Goal: Information Seeking & Learning: Learn about a topic

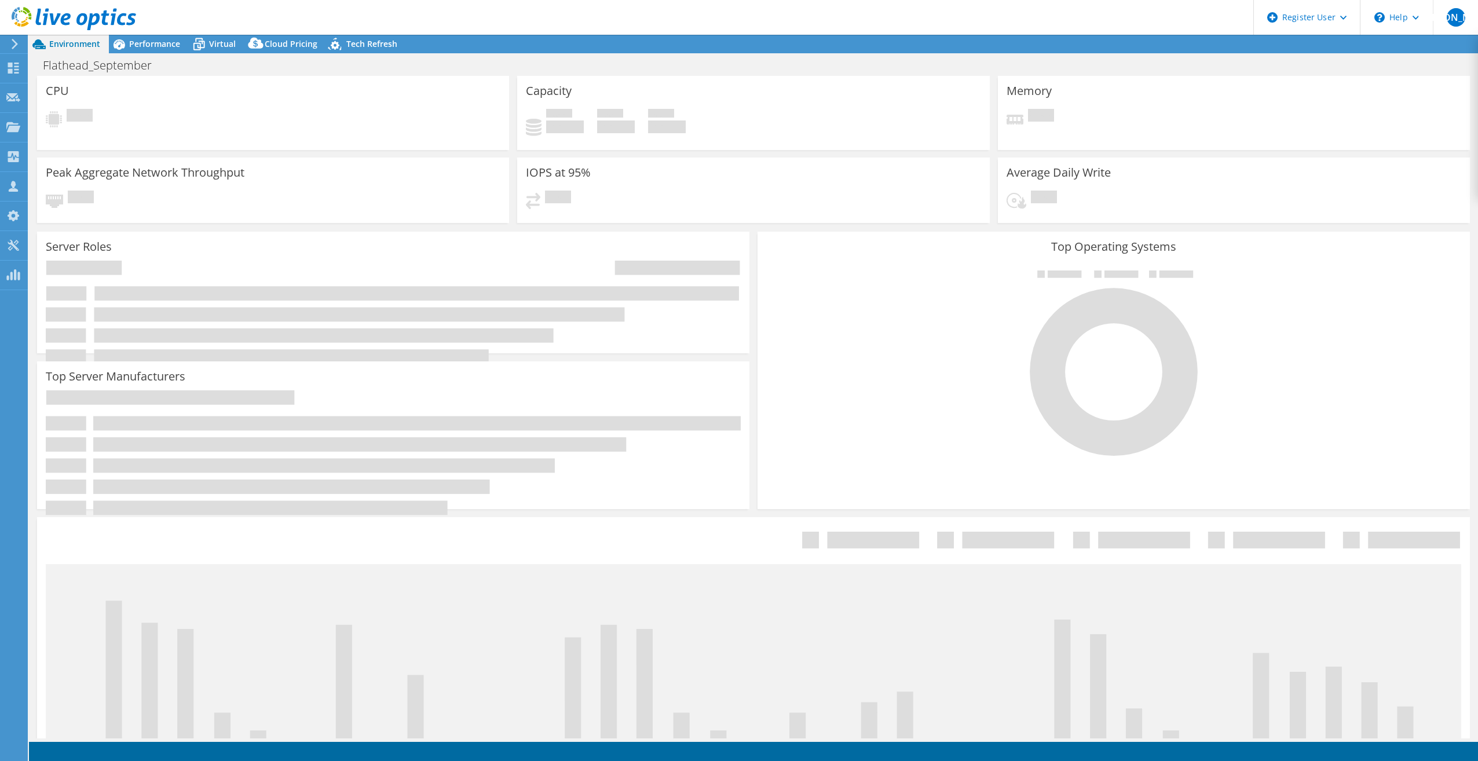
select select "USD"
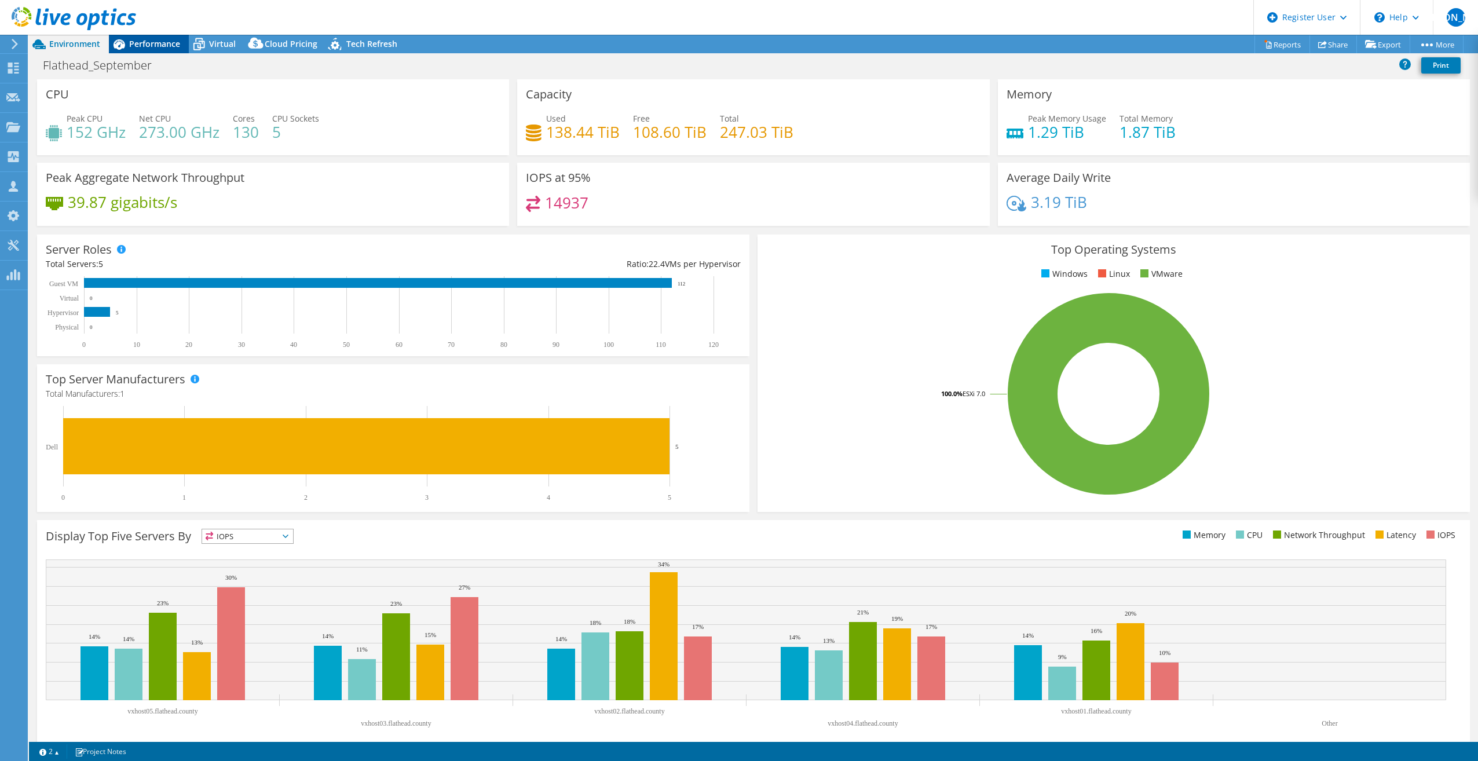
click at [155, 47] on span "Performance" at bounding box center [154, 43] width 51 height 11
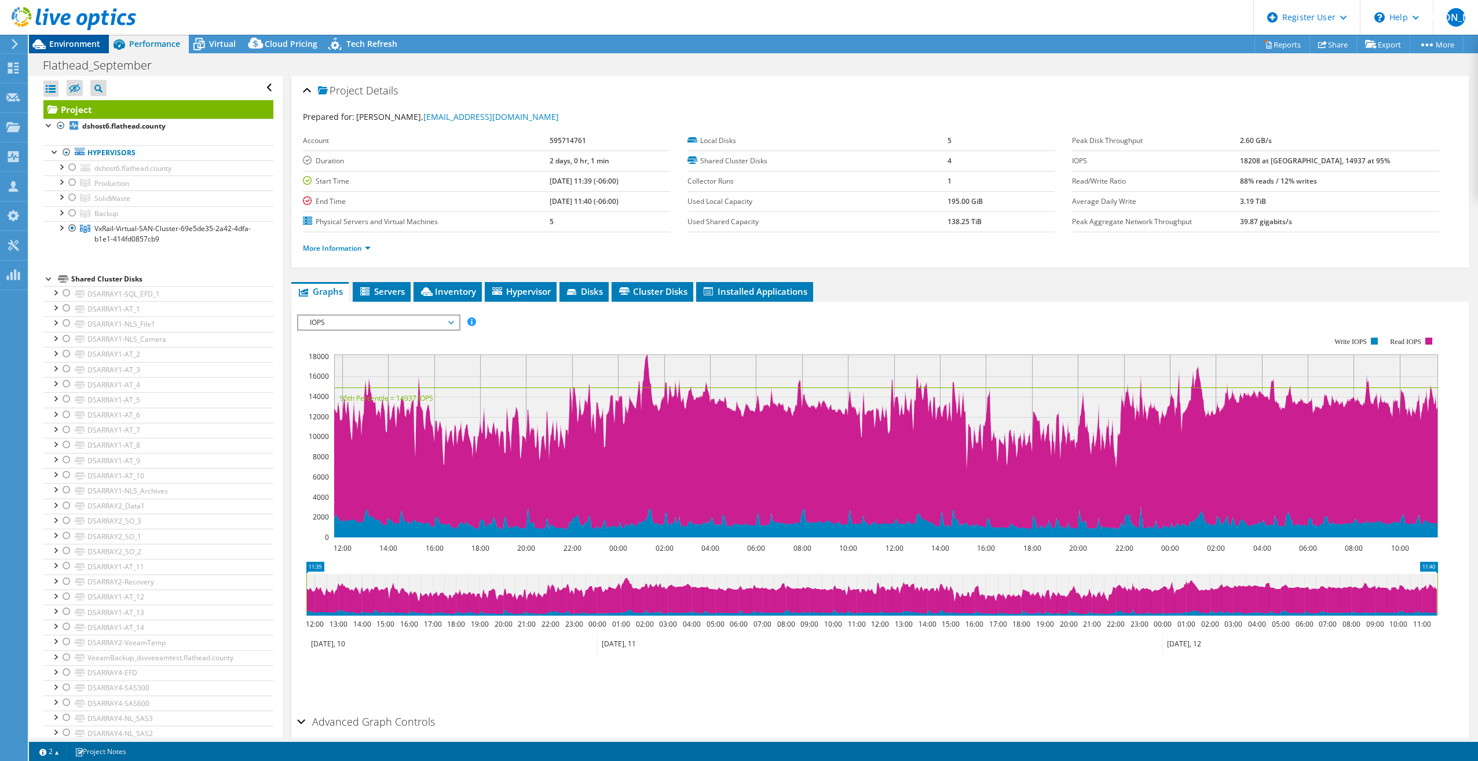
click at [70, 42] on span "Environment" at bounding box center [74, 43] width 51 height 11
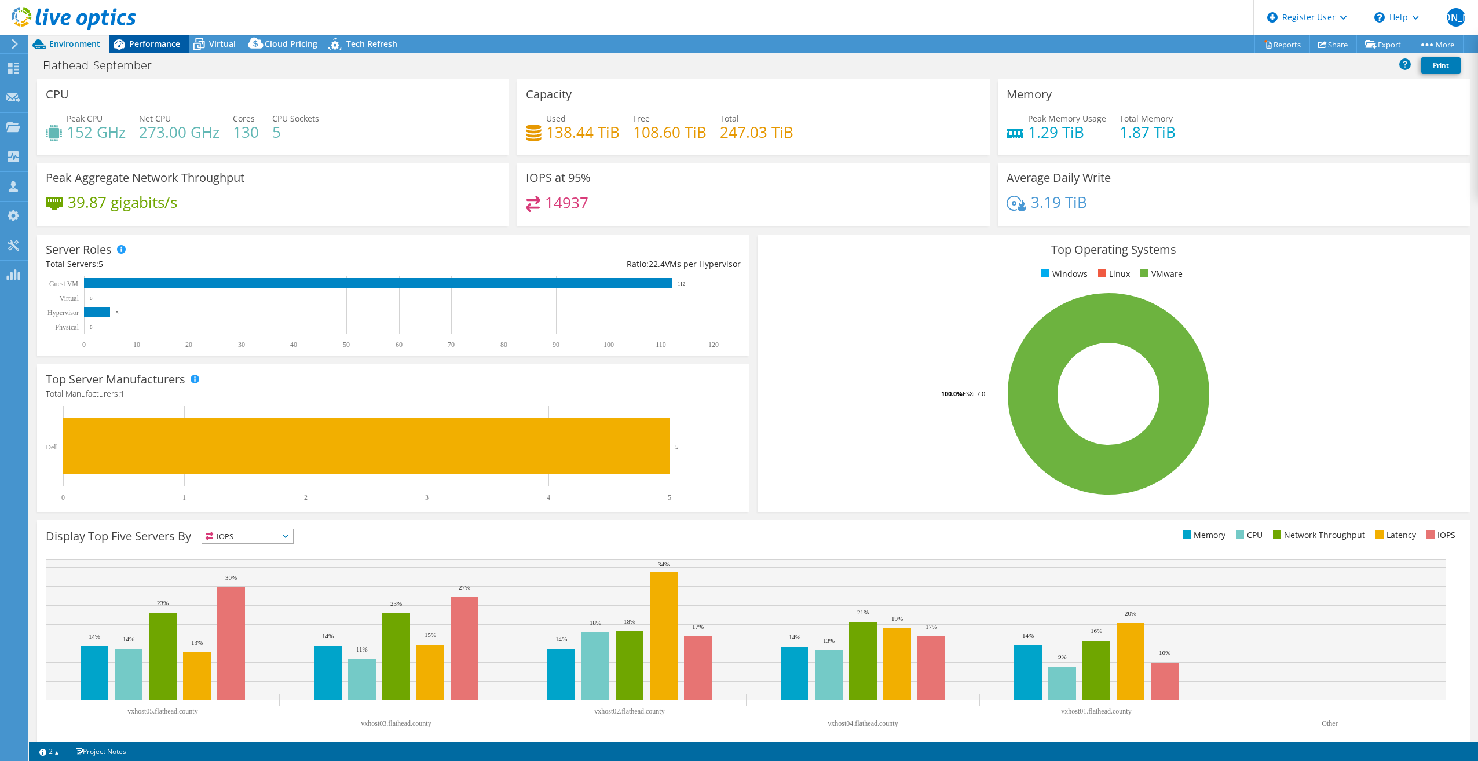
click at [131, 41] on span "Performance" at bounding box center [154, 43] width 51 height 11
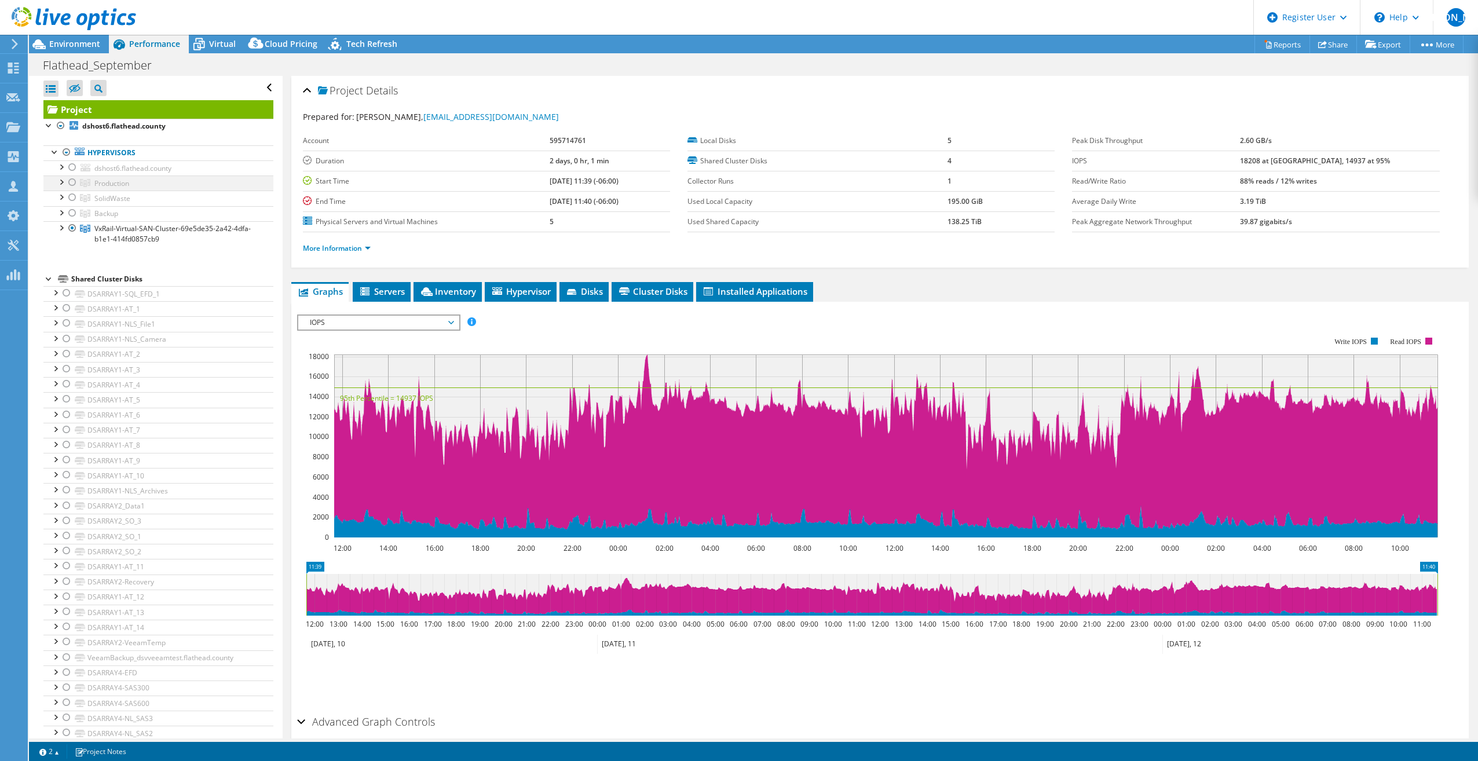
click at [60, 180] on div at bounding box center [61, 181] width 12 height 12
click at [60, 171] on div at bounding box center [61, 166] width 12 height 12
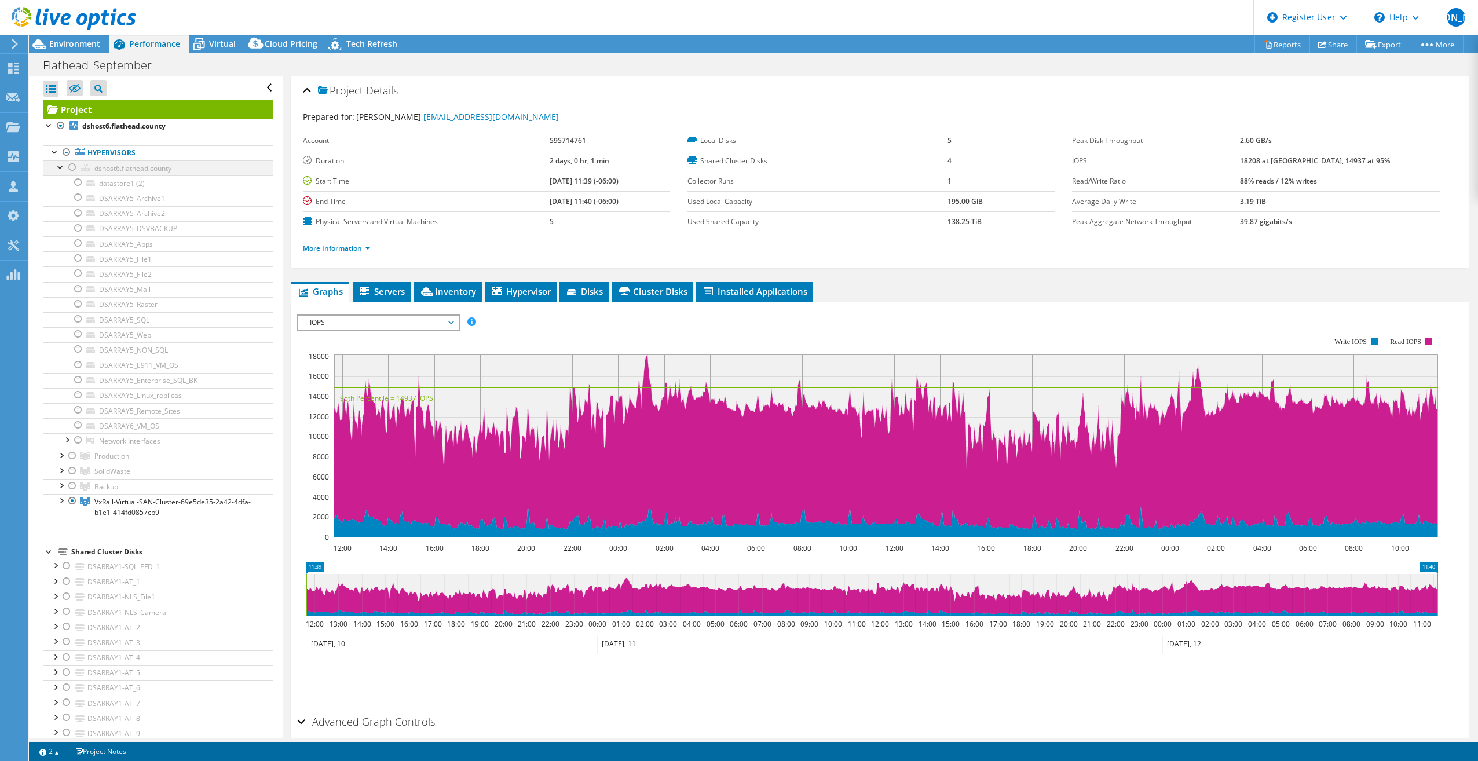
click at [56, 169] on div at bounding box center [61, 166] width 12 height 12
click at [62, 211] on div at bounding box center [61, 212] width 12 height 12
click at [58, 214] on div at bounding box center [61, 212] width 12 height 12
click at [60, 198] on div at bounding box center [61, 197] width 12 height 12
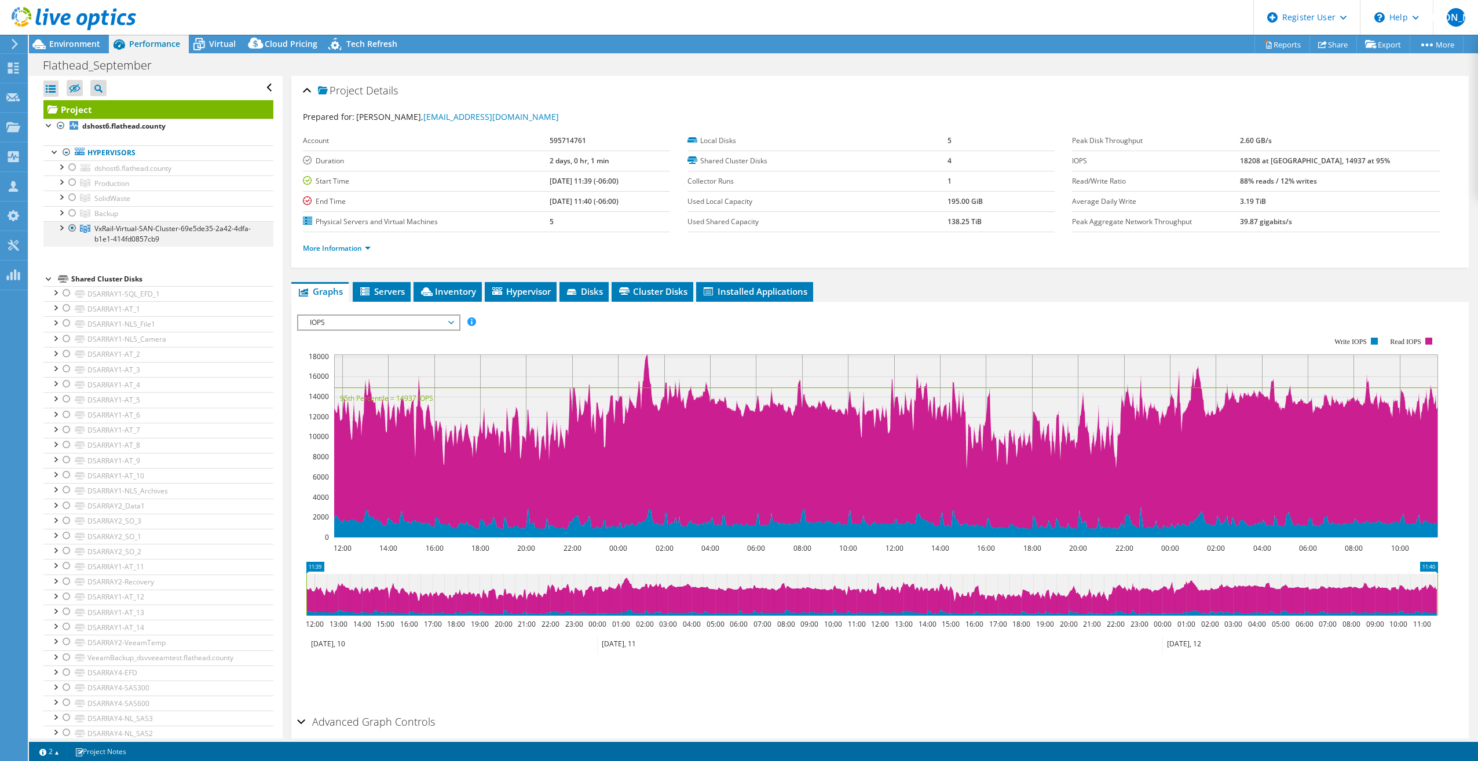
click at [63, 231] on div at bounding box center [61, 227] width 12 height 12
click at [136, 229] on span "VxRail-Virtual-SAN-Cluster-69e5de35-2a42-4dfa-b1e1-414fd0857cb9" at bounding box center [172, 234] width 156 height 20
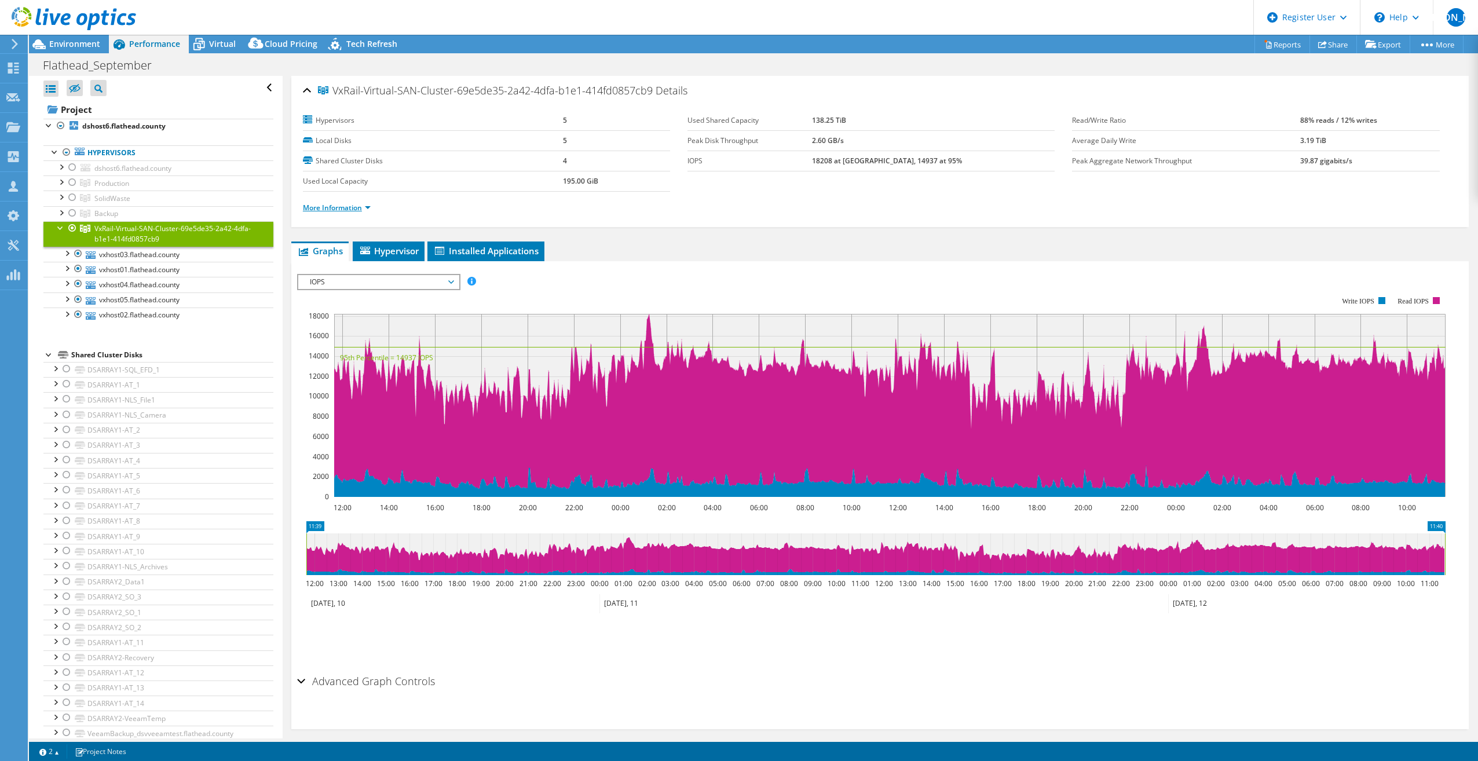
click at [335, 204] on link "More Information" at bounding box center [337, 208] width 68 height 10
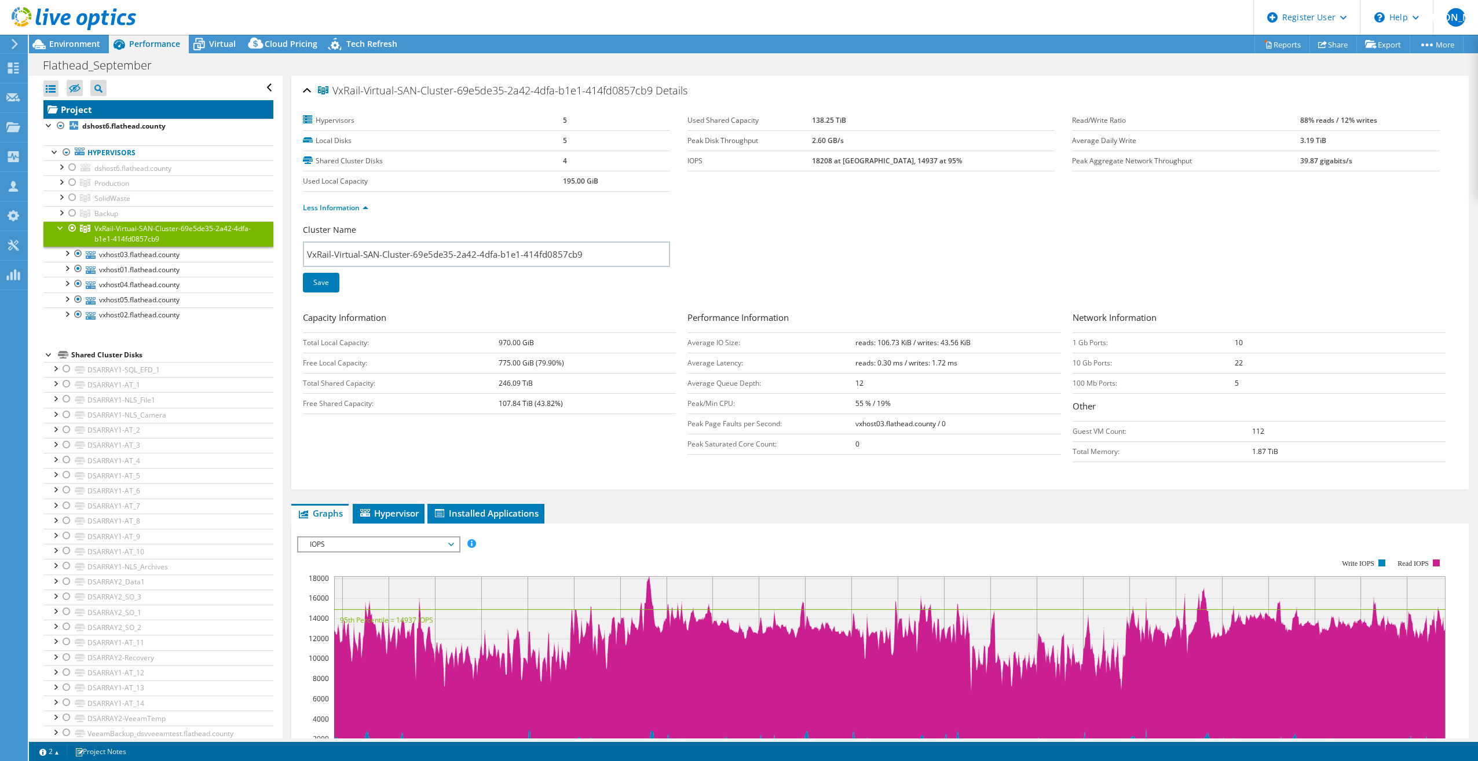
click at [134, 113] on link "Project" at bounding box center [158, 109] width 230 height 19
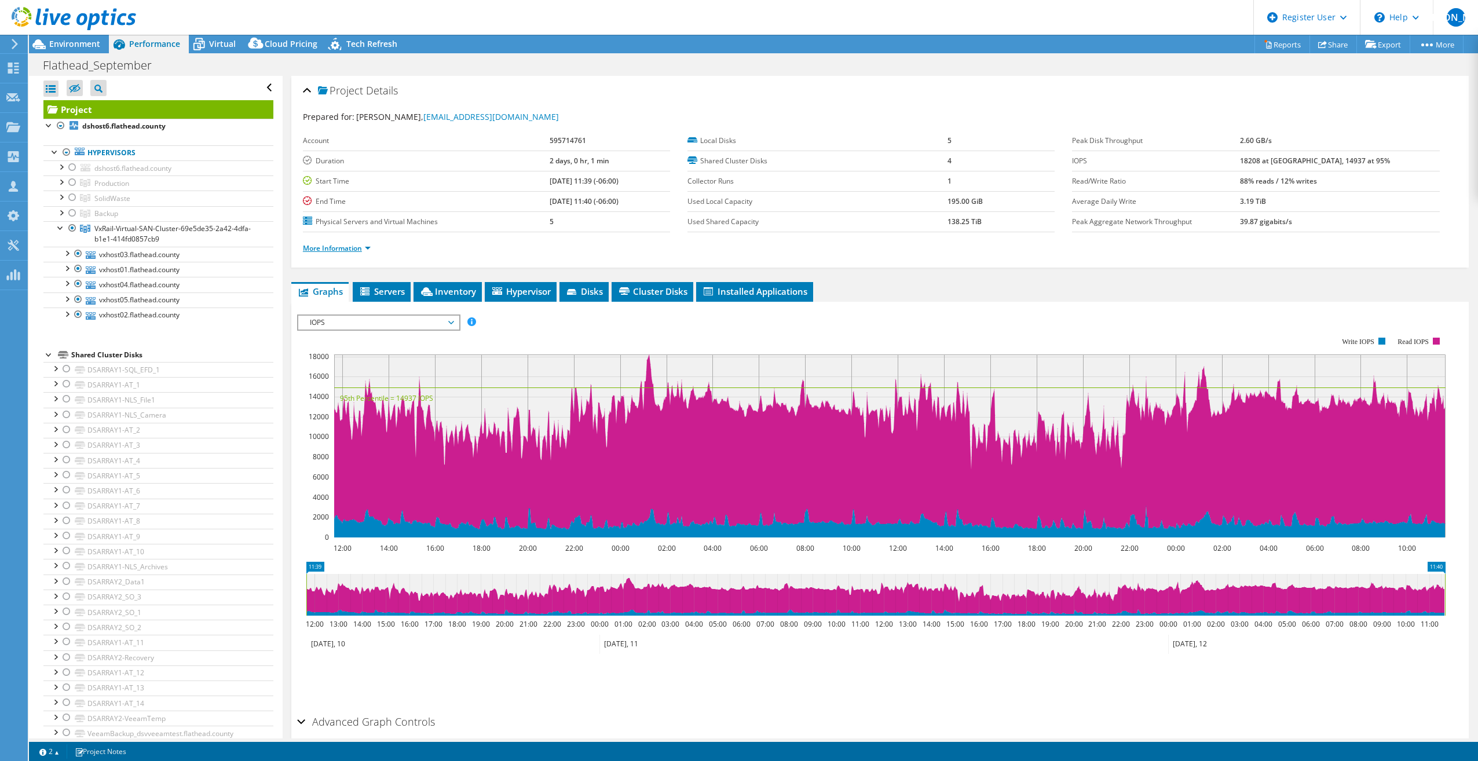
click at [343, 253] on link "More Information" at bounding box center [337, 248] width 68 height 10
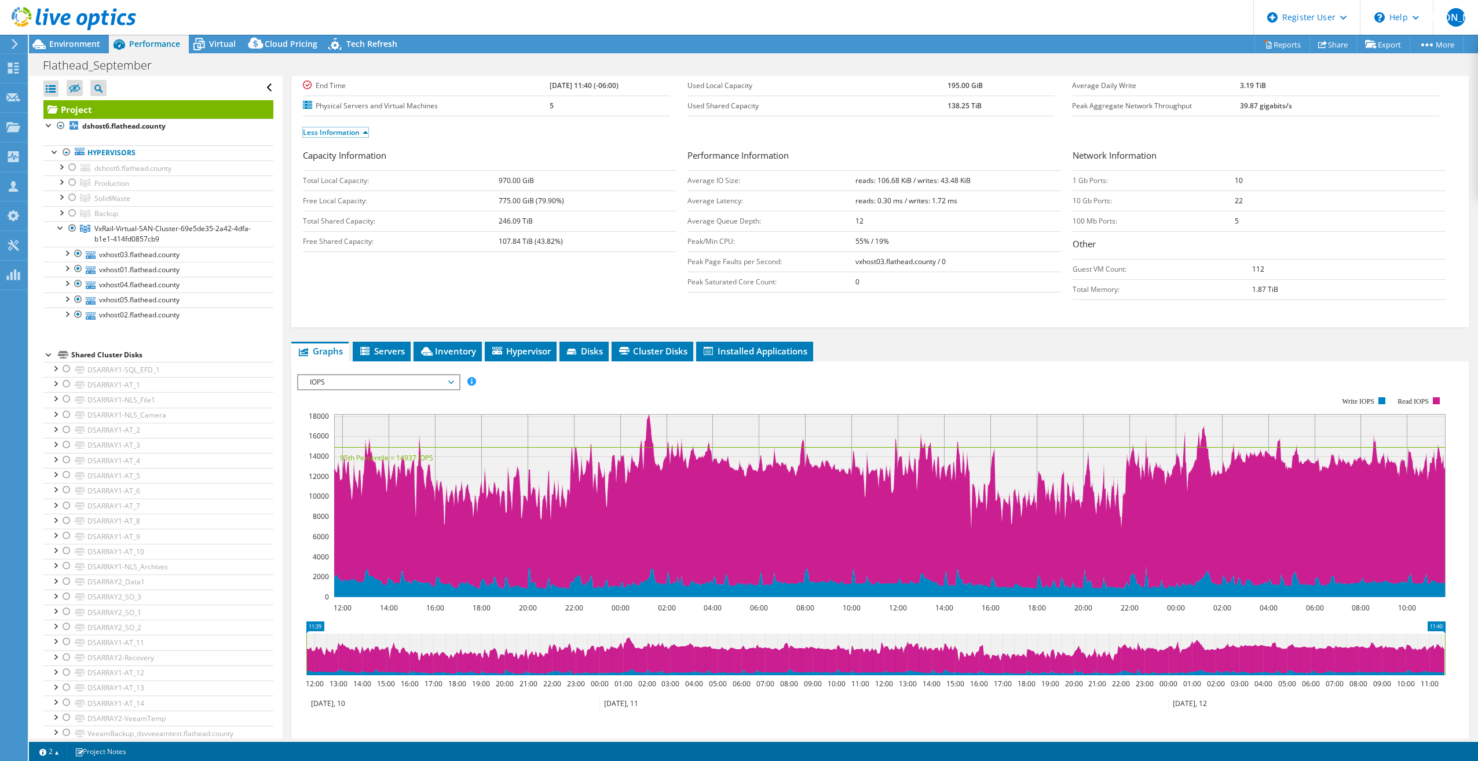
scroll to position [174, 0]
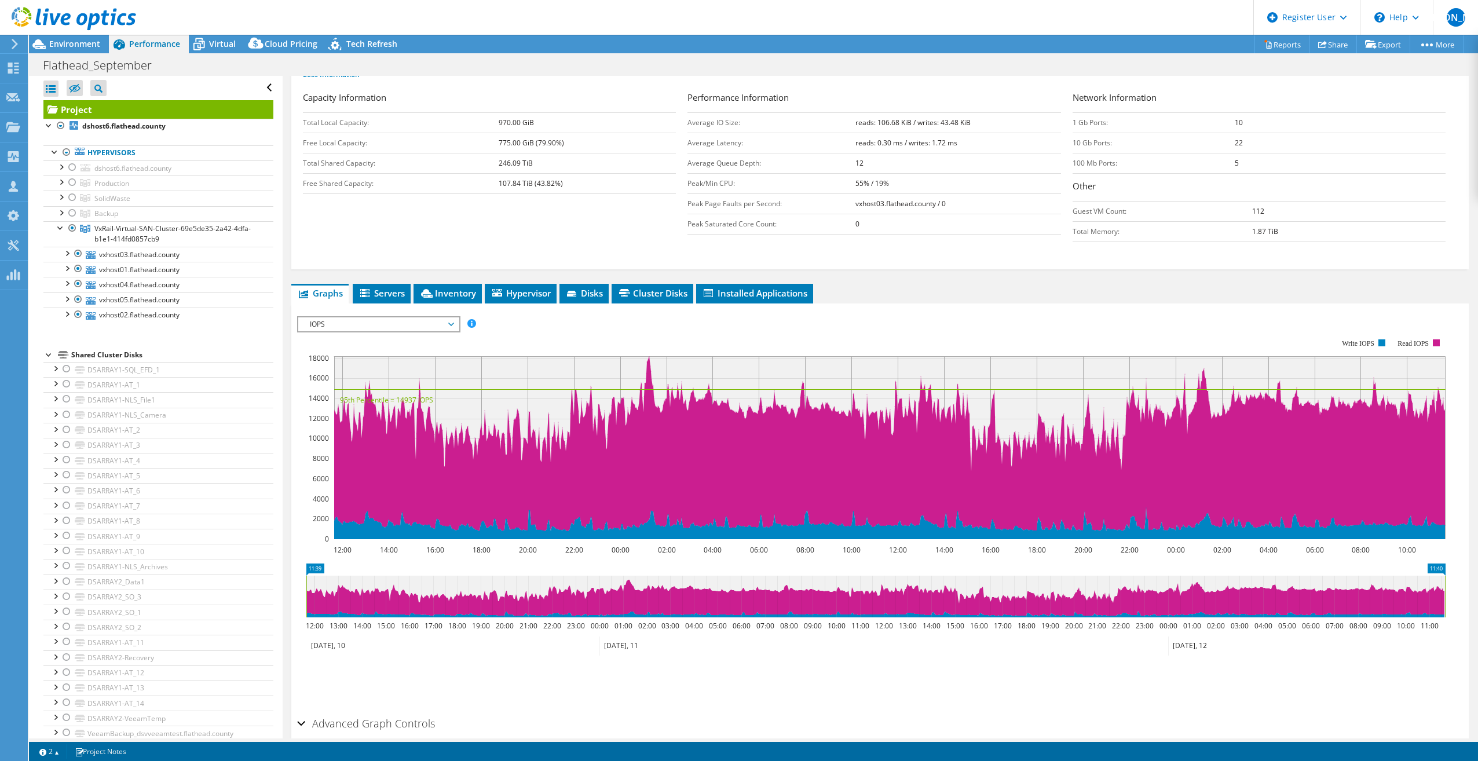
click at [416, 324] on span "IOPS" at bounding box center [378, 324] width 149 height 14
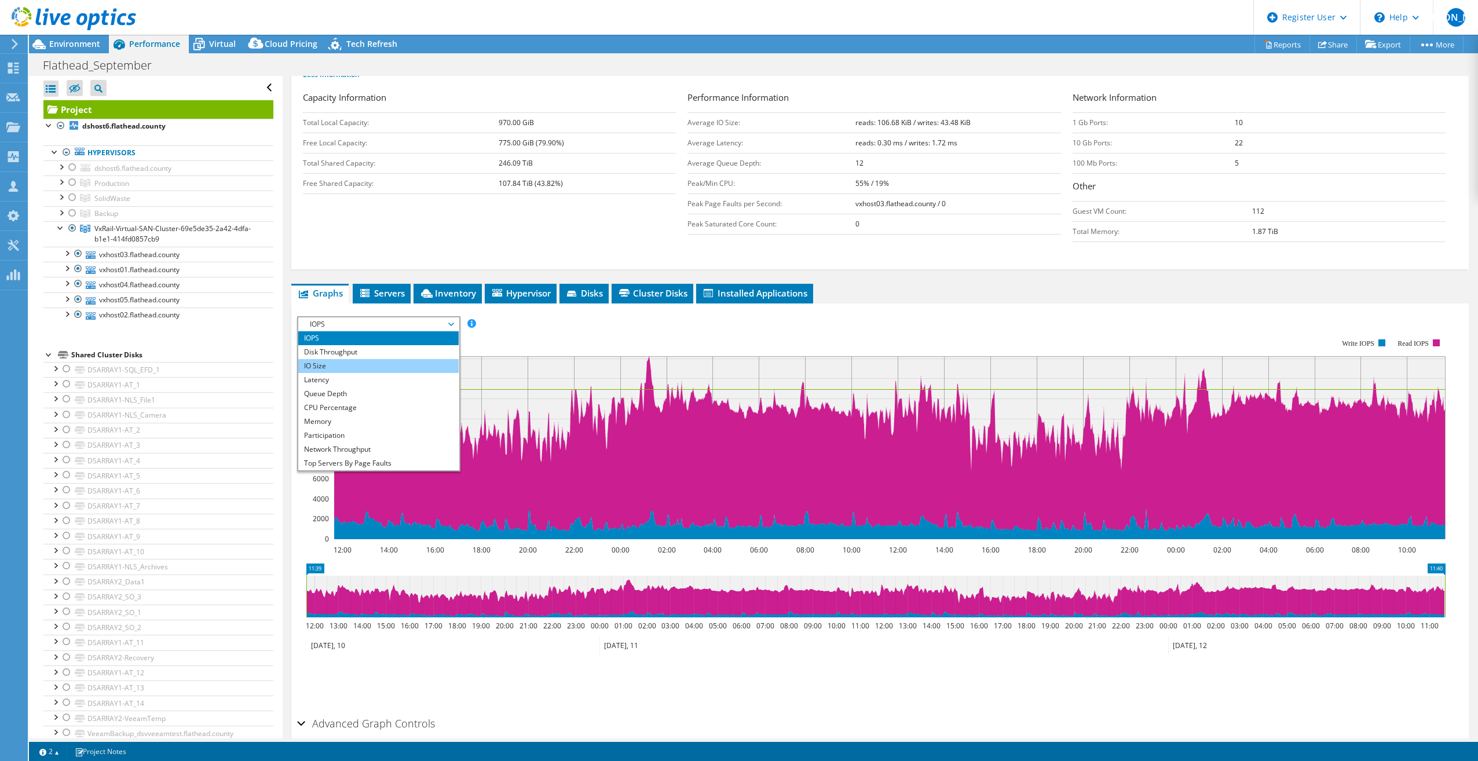
click at [385, 371] on li "IO Size" at bounding box center [378, 366] width 160 height 14
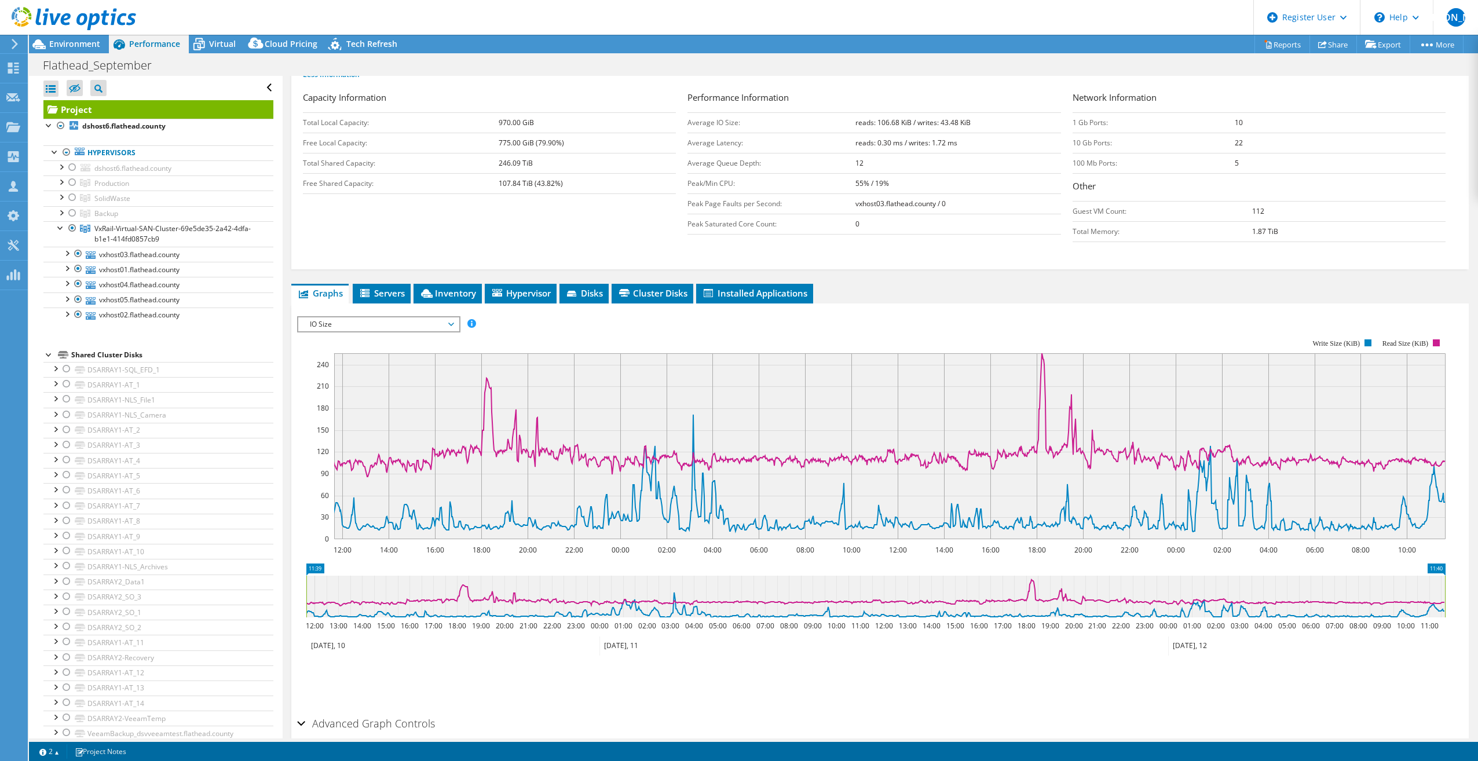
click at [358, 321] on span "IO Size" at bounding box center [378, 324] width 149 height 14
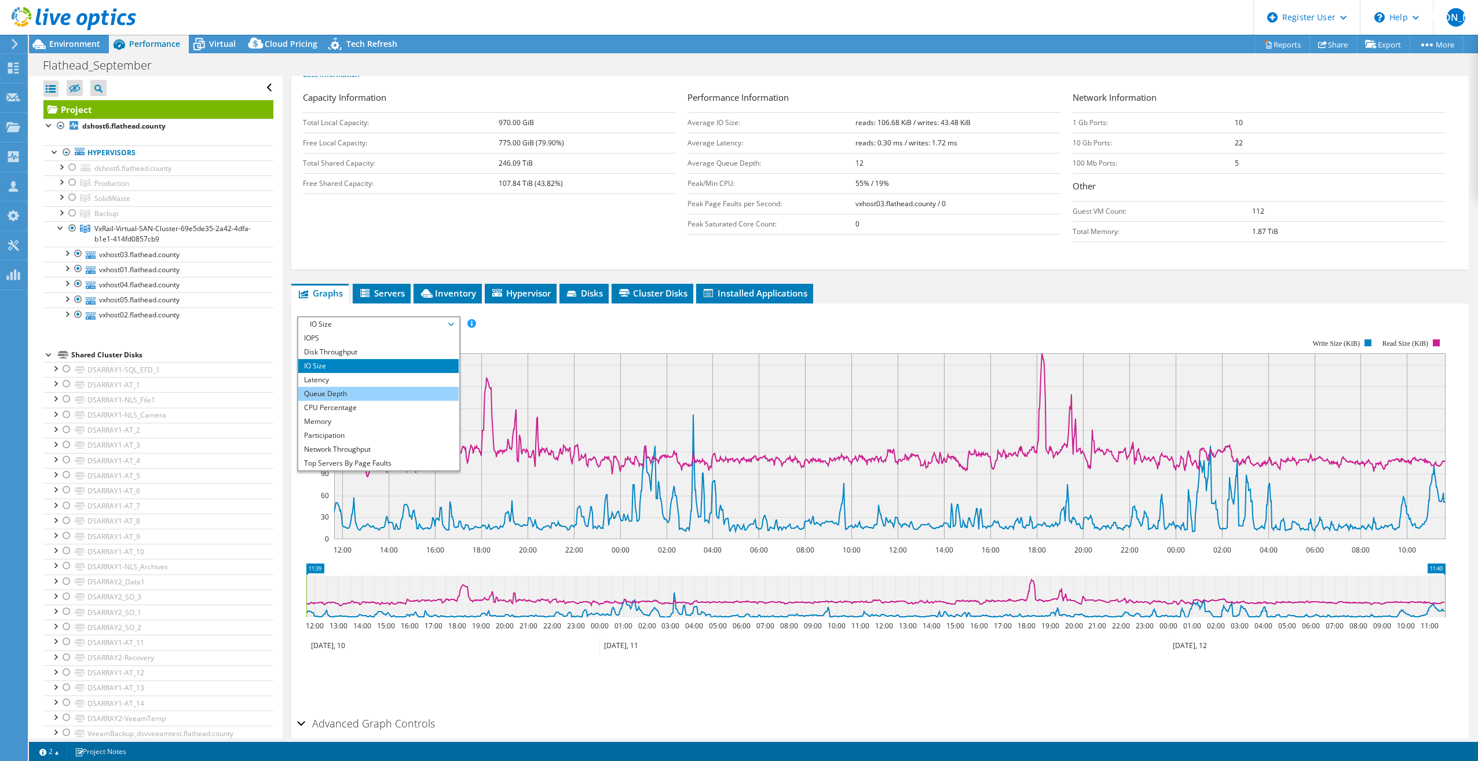
click at [331, 397] on li "Queue Depth" at bounding box center [378, 394] width 160 height 14
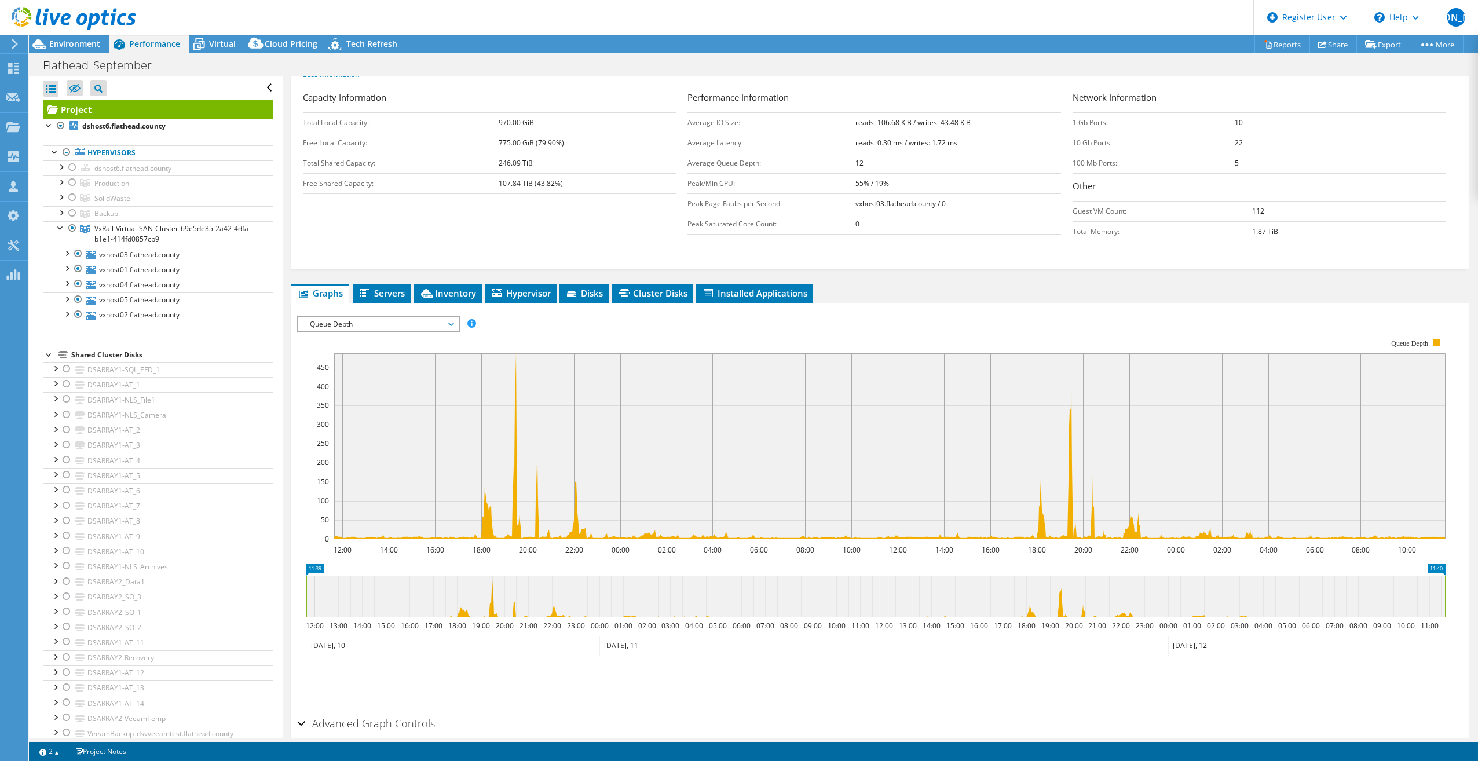
click at [350, 322] on span "Queue Depth" at bounding box center [378, 324] width 149 height 14
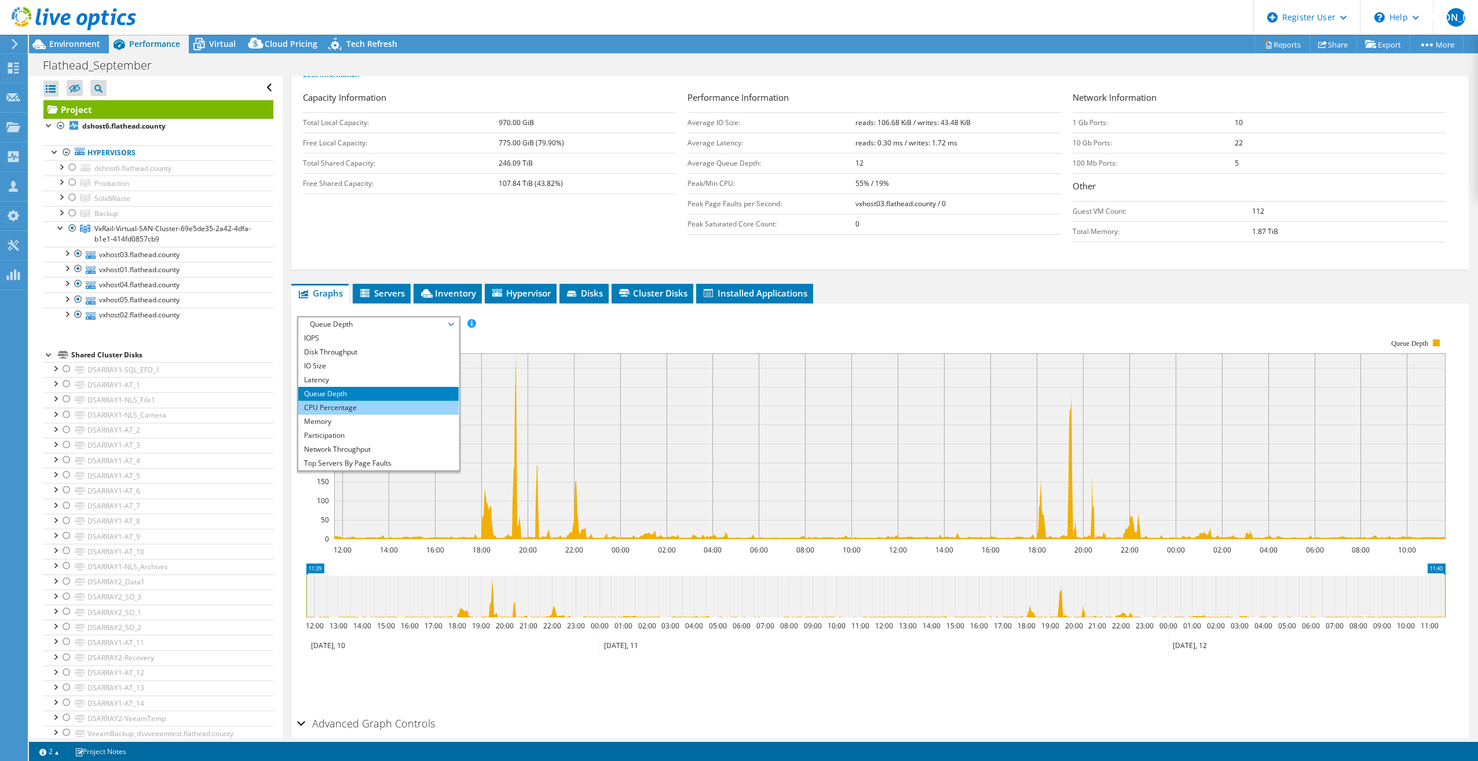
click at [359, 409] on li "CPU Percentage" at bounding box center [378, 408] width 160 height 14
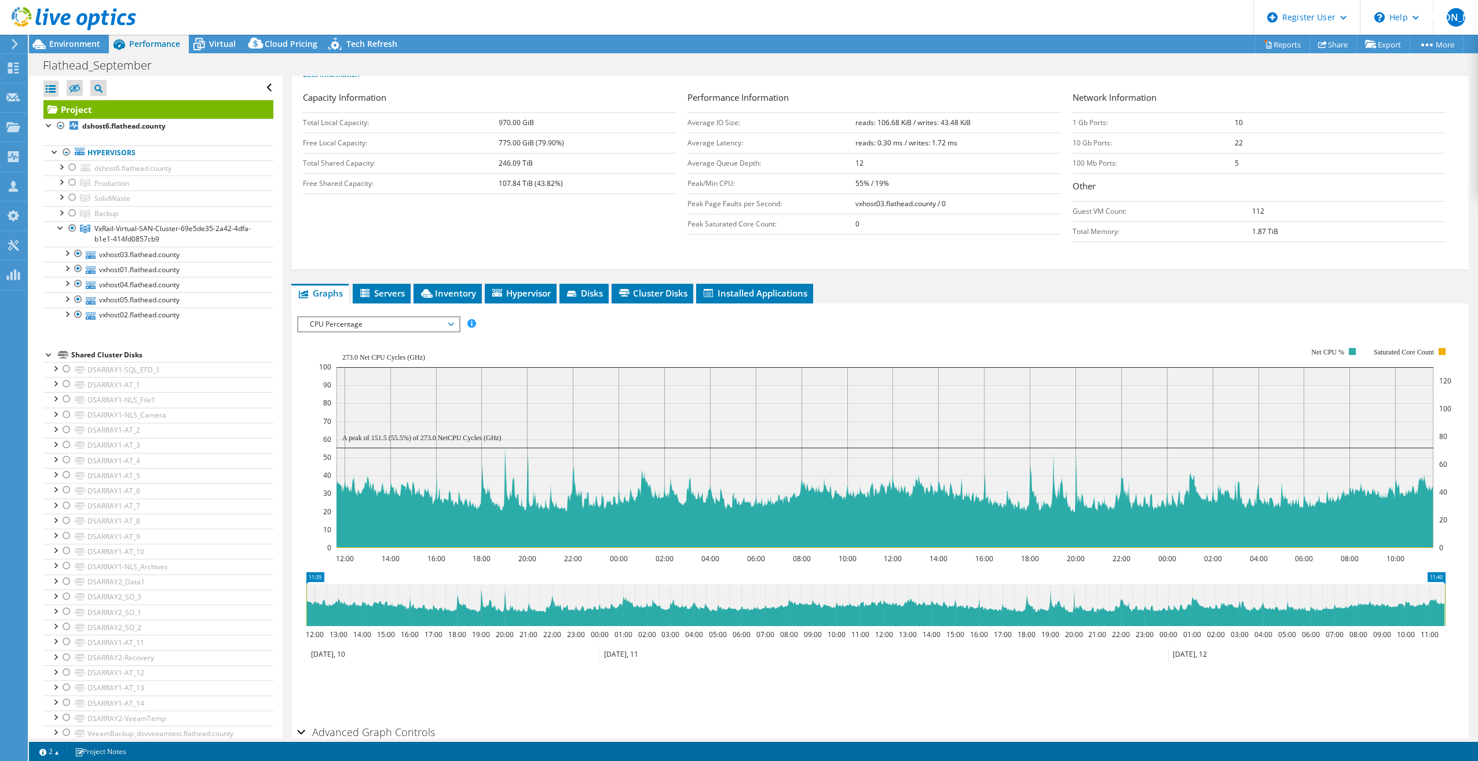
click at [360, 321] on span "CPU Percentage" at bounding box center [378, 324] width 149 height 14
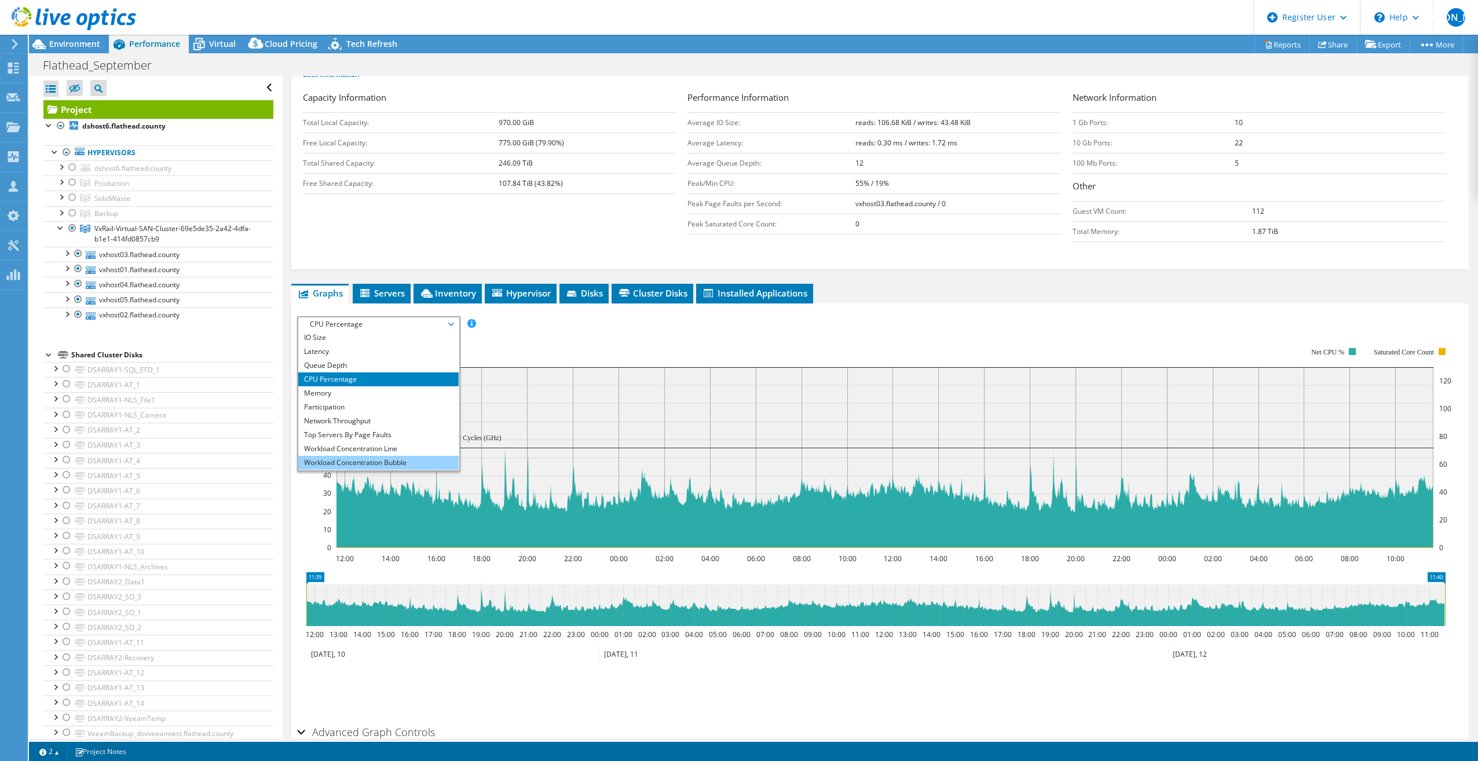
scroll to position [42, 0]
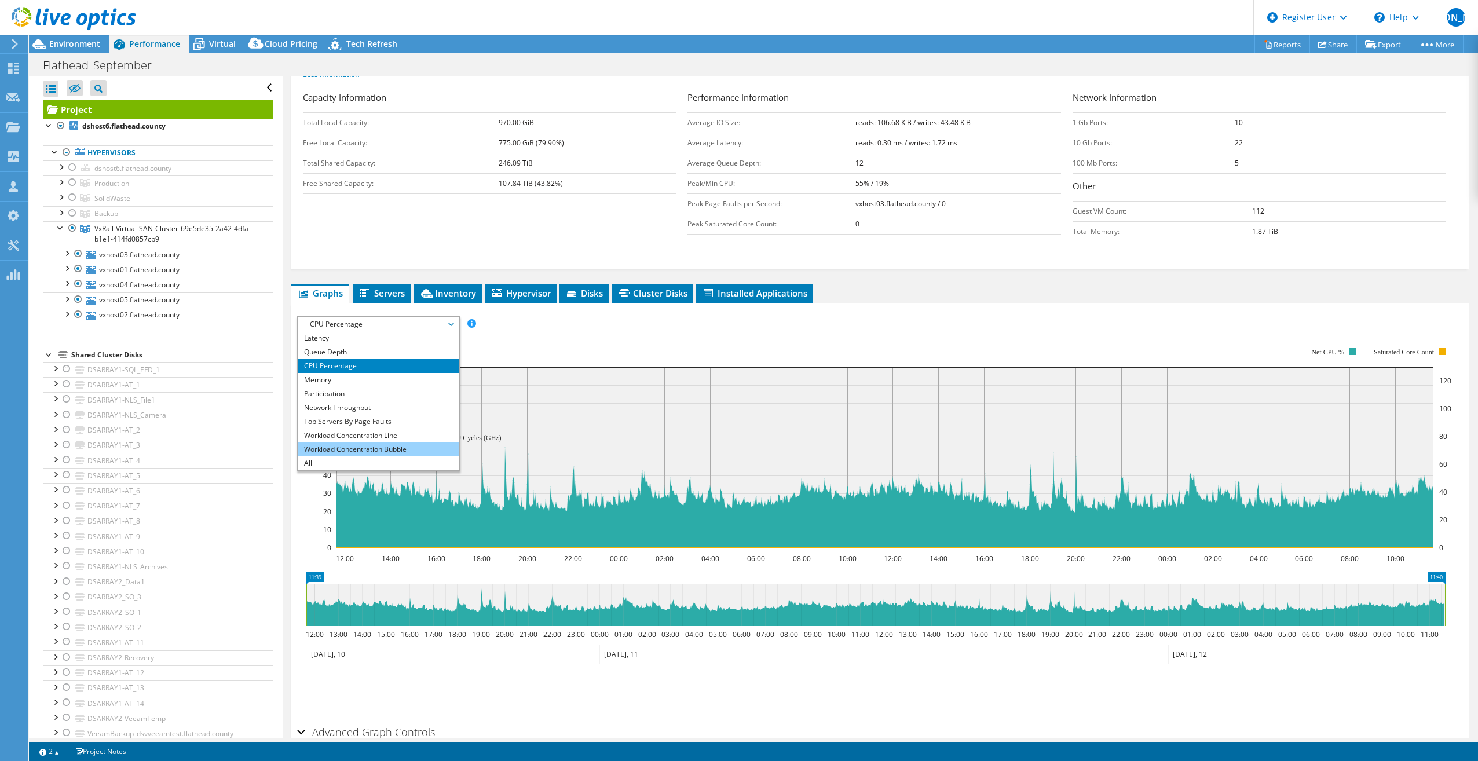
click at [328, 447] on li "Workload Concentration Bubble" at bounding box center [378, 449] width 160 height 14
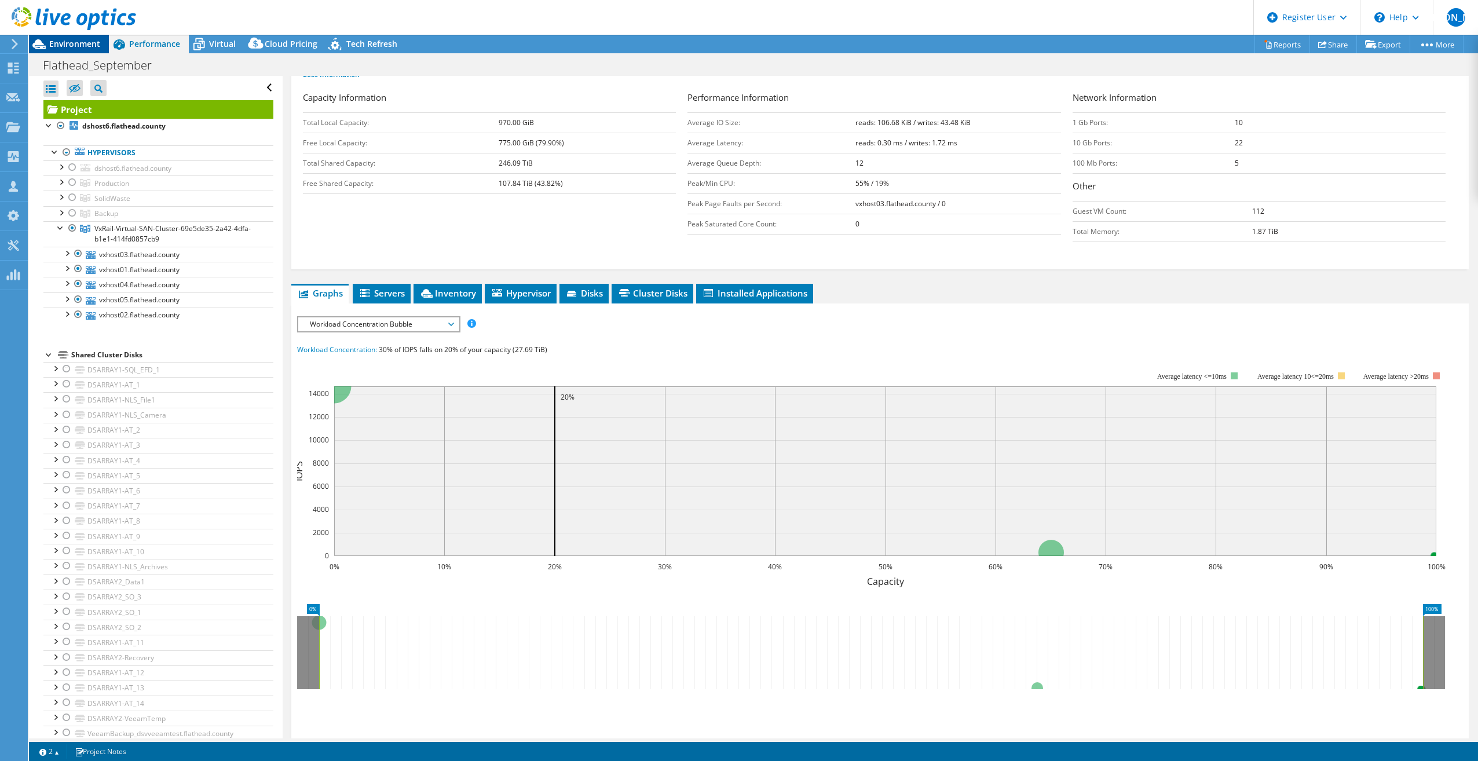
click at [75, 48] on span "Environment" at bounding box center [74, 43] width 51 height 11
